Goal: Task Accomplishment & Management: Use online tool/utility

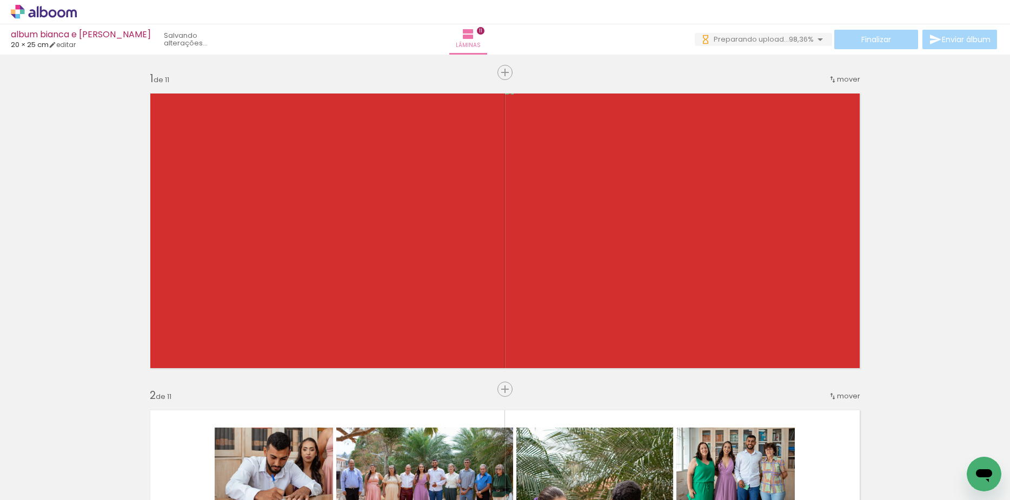
scroll to position [0, 2776]
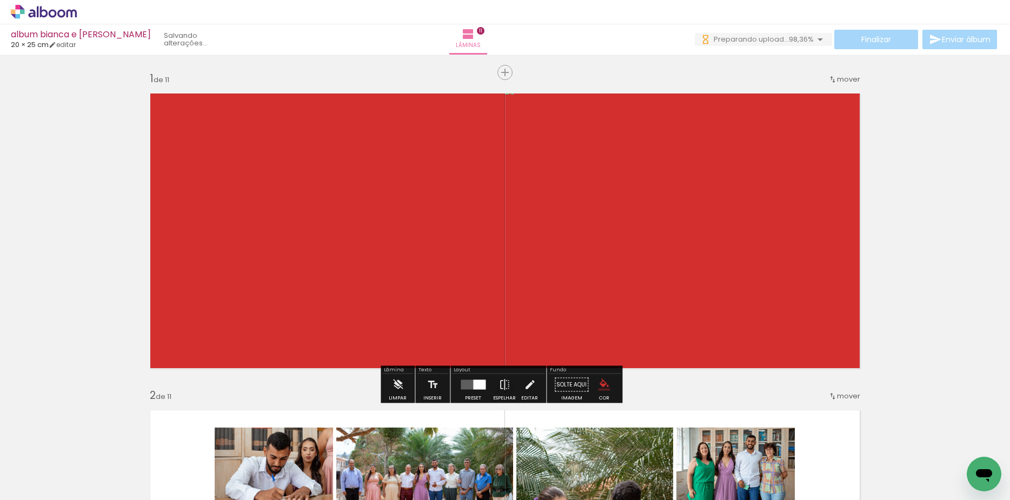
click at [767, 37] on span "Preparando upload..." at bounding box center [751, 39] width 75 height 10
click at [603, 385] on iron-icon "color picker" at bounding box center [604, 385] width 12 height 12
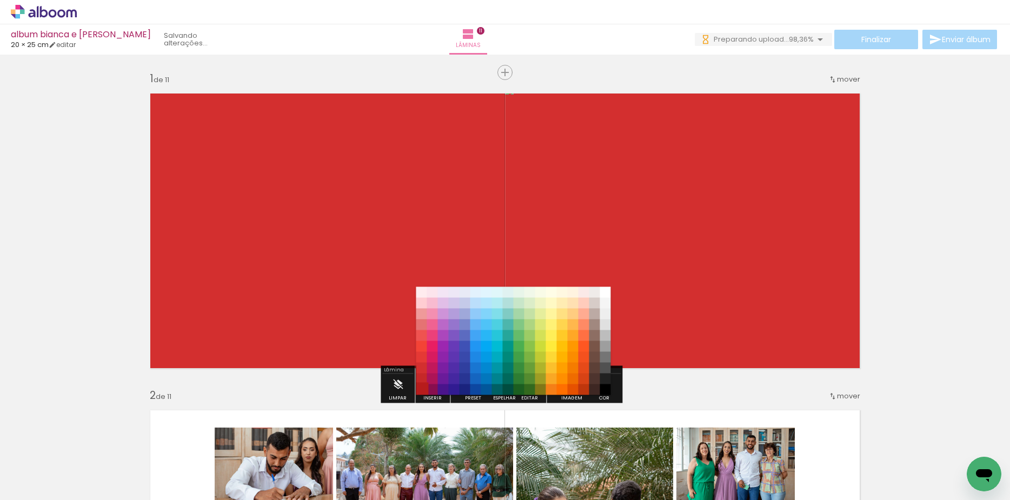
click at [422, 388] on paper-item "#b71c1c" at bounding box center [421, 389] width 11 height 11
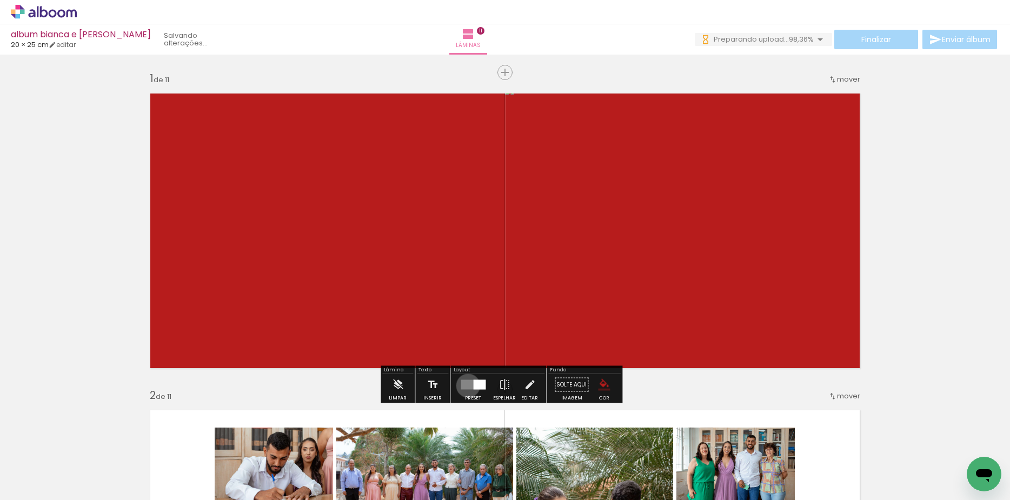
click at [466, 385] on quentale-layouter at bounding box center [473, 385] width 25 height 10
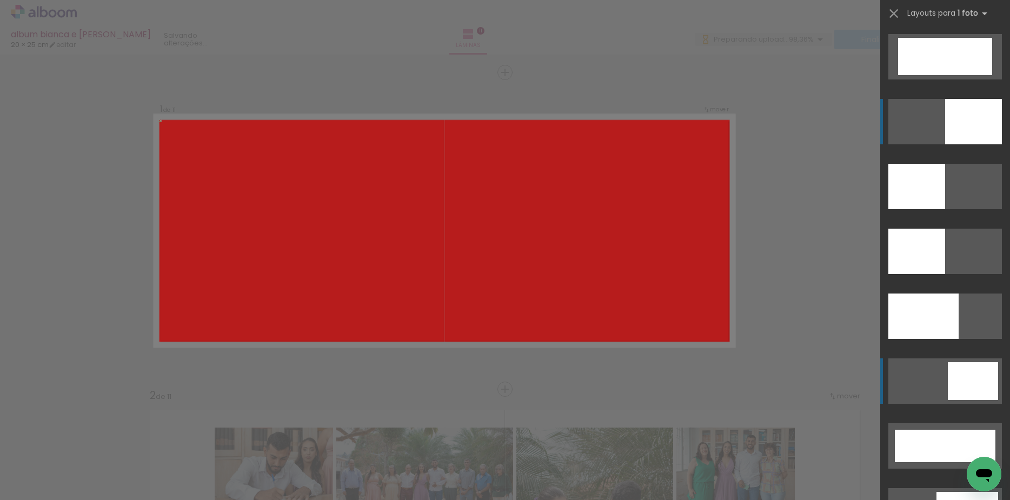
scroll to position [2398, 0]
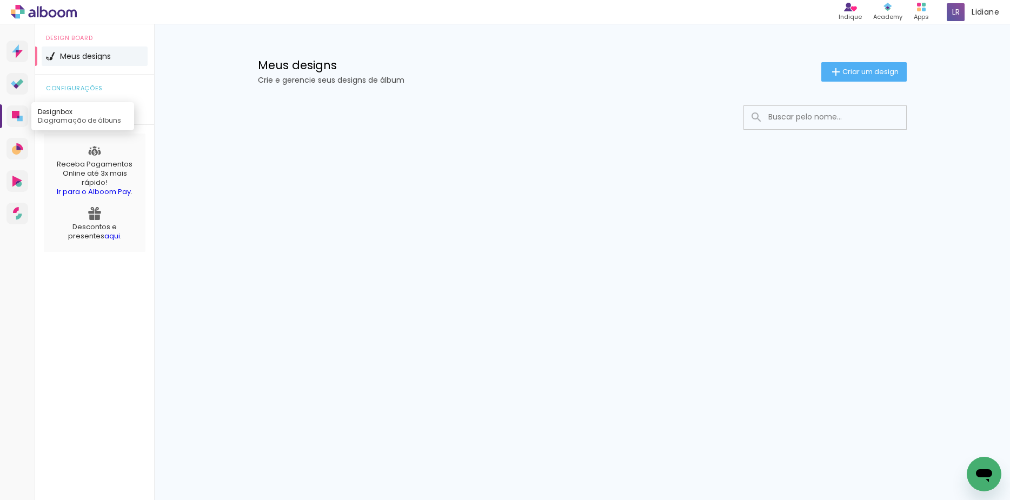
click at [18, 115] on icon at bounding box center [16, 115] width 8 height 8
